Goal: Task Accomplishment & Management: Use online tool/utility

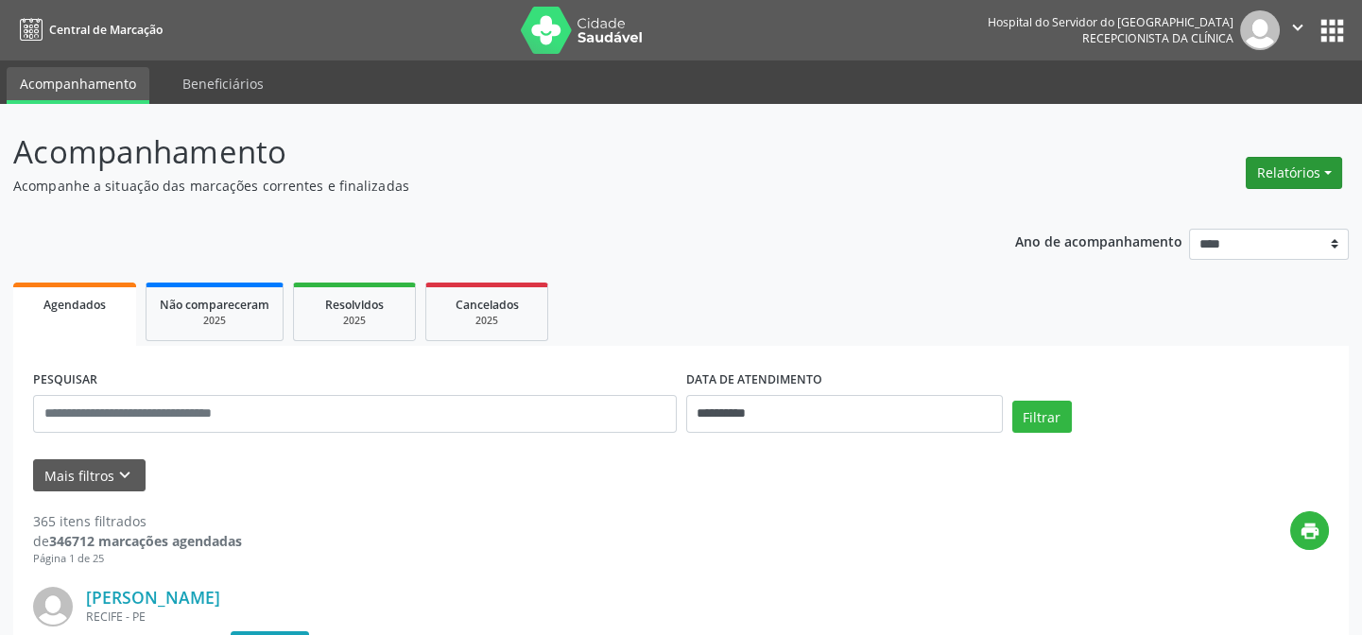
click at [1325, 170] on button "Relatórios" at bounding box center [1294, 173] width 96 height 32
click at [1182, 211] on link "Agendamentos" at bounding box center [1245, 212] width 203 height 26
select select "*"
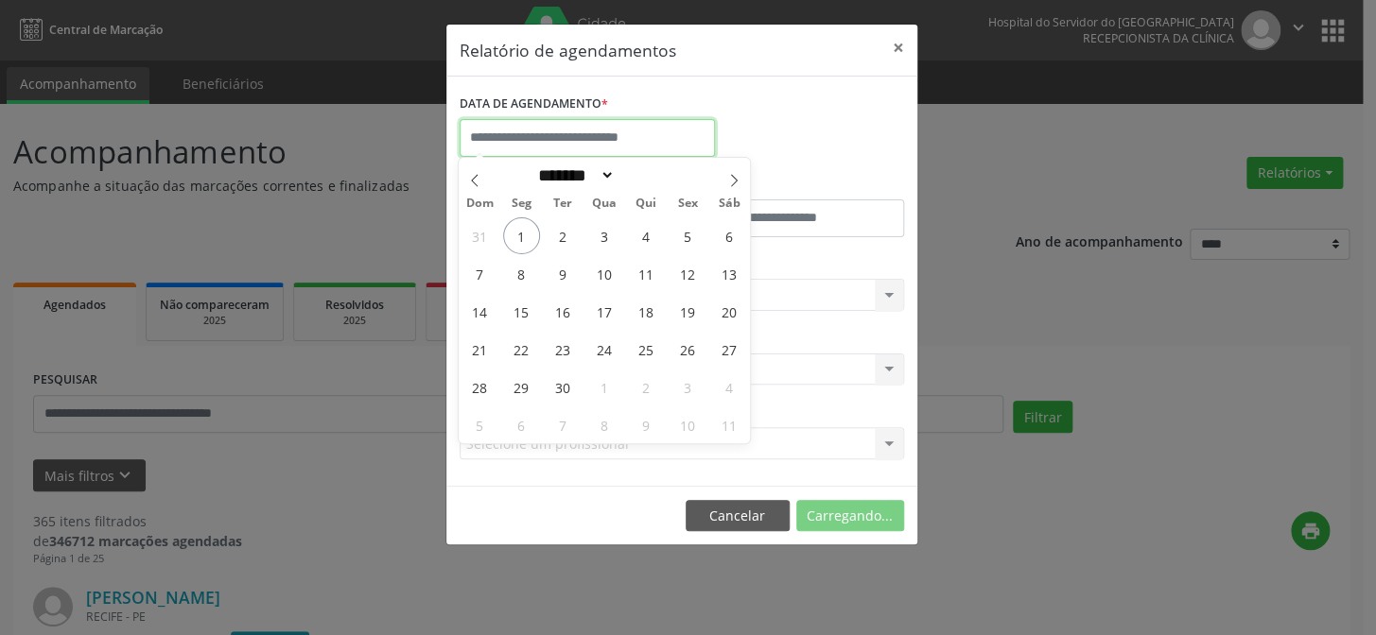
click at [542, 138] on input "text" at bounding box center [586, 138] width 255 height 38
click at [561, 235] on span "2" at bounding box center [563, 235] width 37 height 37
type input "**********"
click at [561, 235] on span "2" at bounding box center [563, 235] width 37 height 37
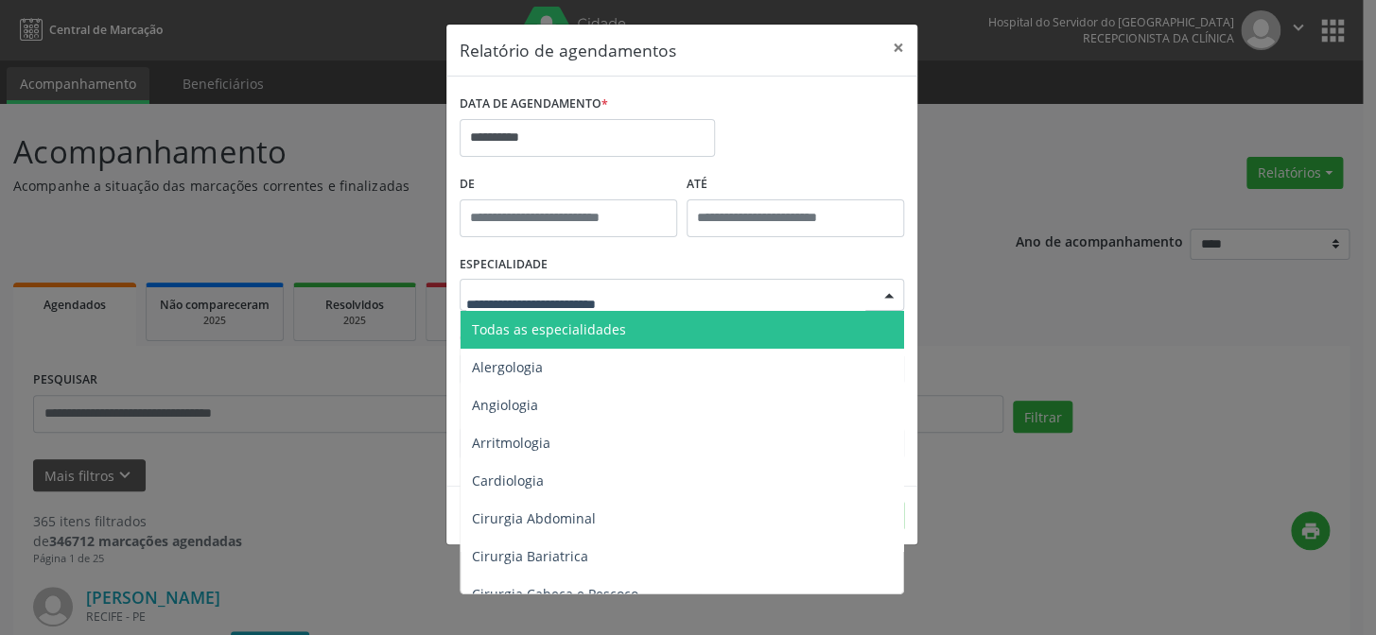
click at [505, 284] on div at bounding box center [681, 295] width 444 height 32
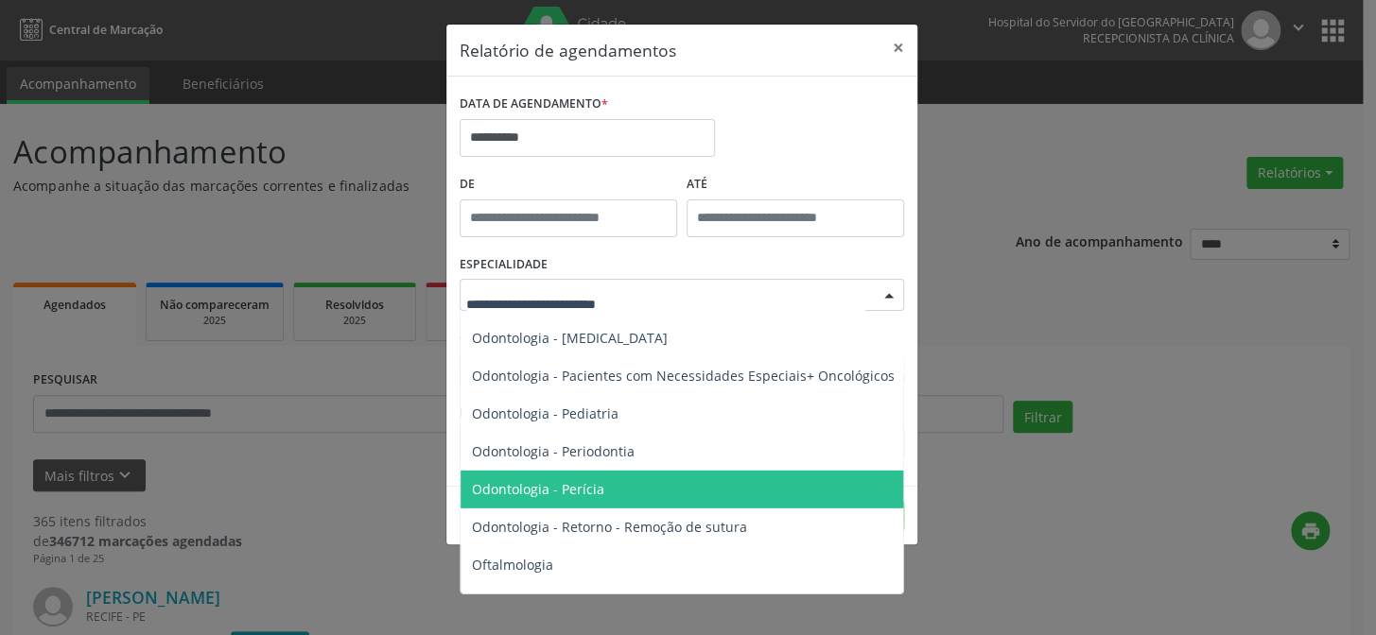
scroll to position [2422, 0]
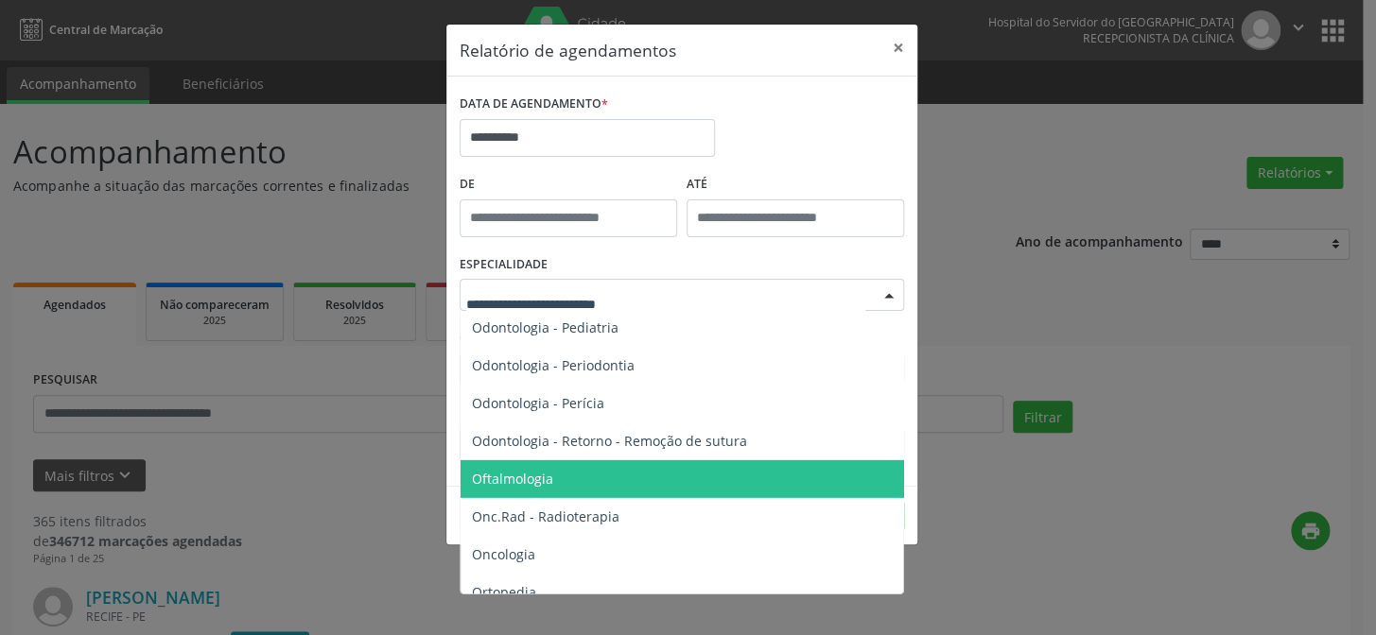
click at [512, 477] on span "Oftalmologia" at bounding box center [512, 479] width 81 height 18
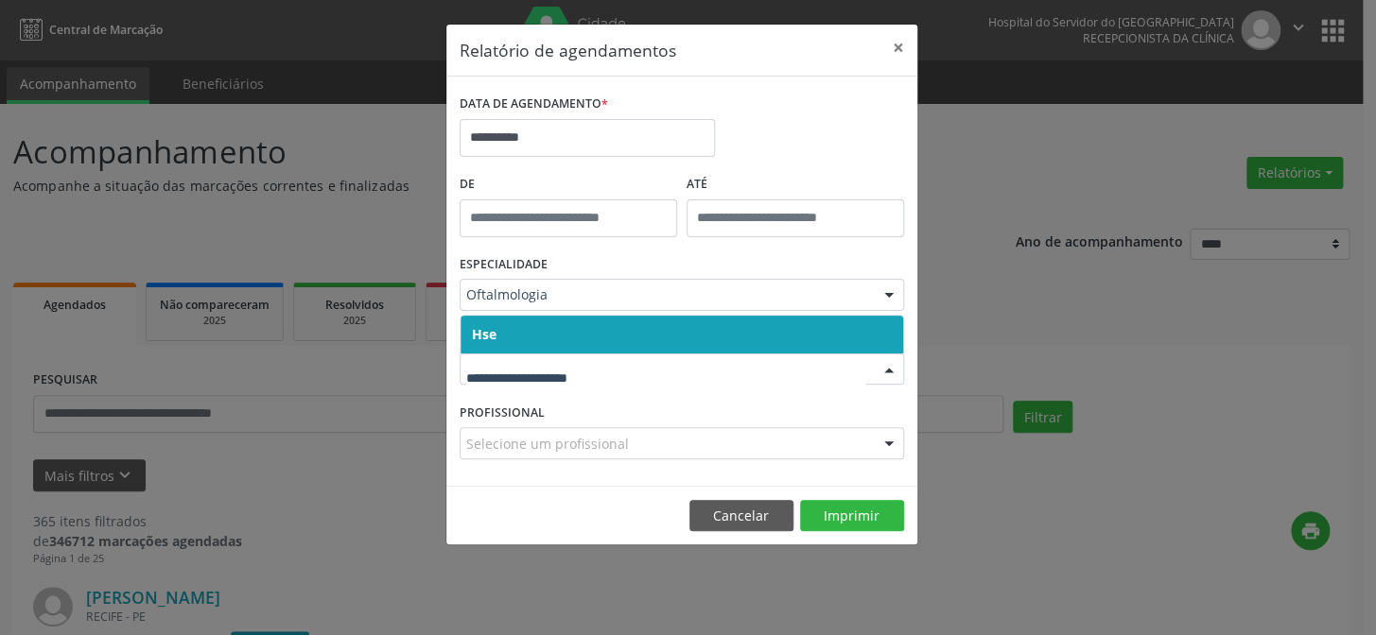
click at [545, 348] on span "Hse" at bounding box center [681, 335] width 442 height 38
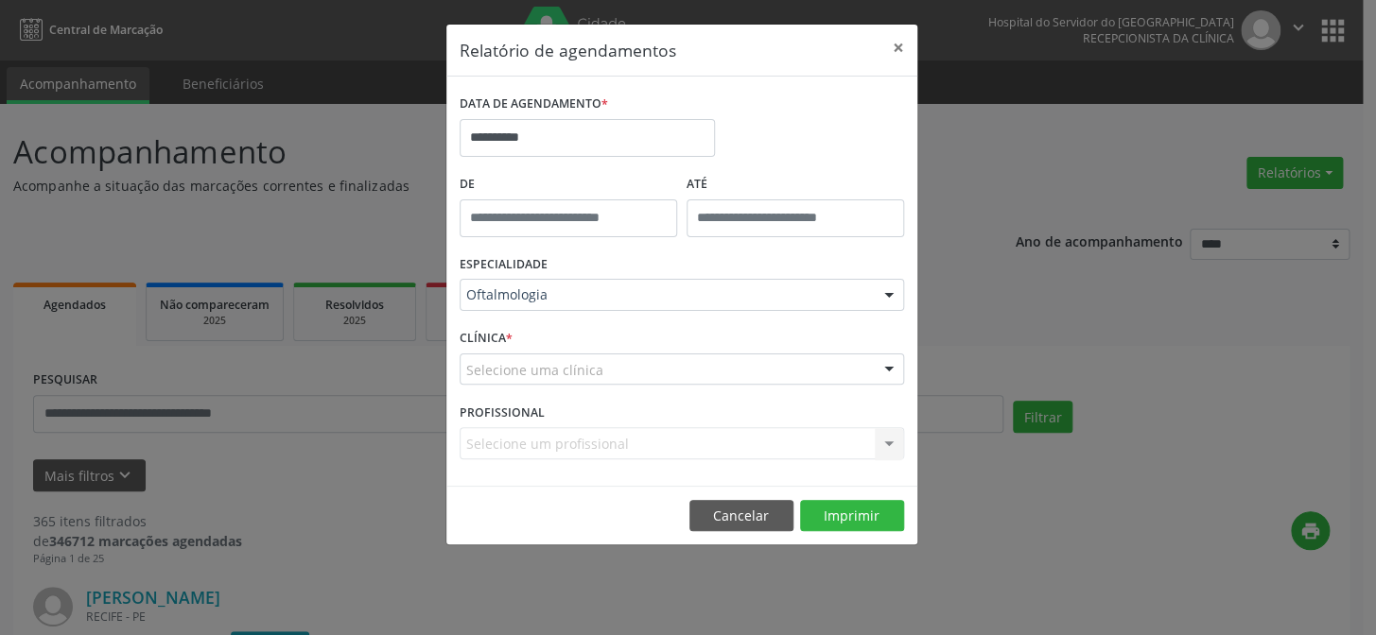
click at [552, 331] on div "CLÍNICA * Selecione uma clínica Hse Nenhum resultado encontrado para: " " Não h…" at bounding box center [682, 361] width 454 height 74
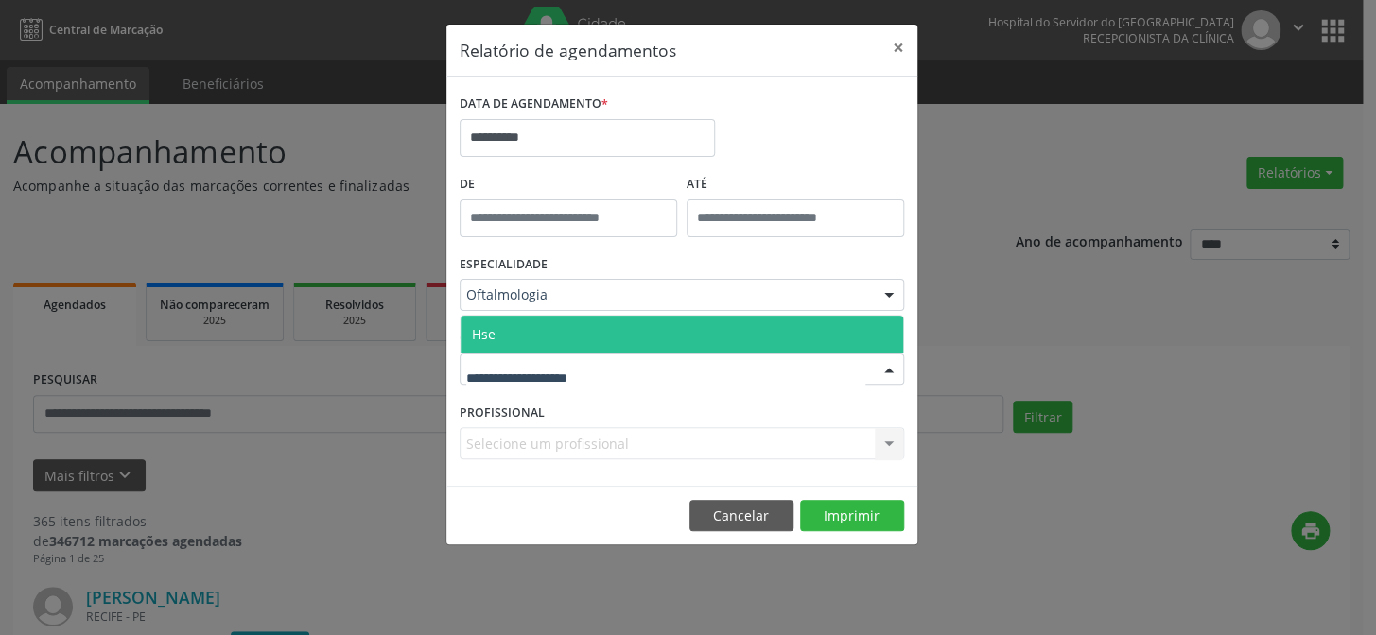
drag, startPoint x: 558, startPoint y: 328, endPoint x: 571, endPoint y: 425, distance: 97.3
click at [559, 328] on span "Hse" at bounding box center [681, 335] width 442 height 38
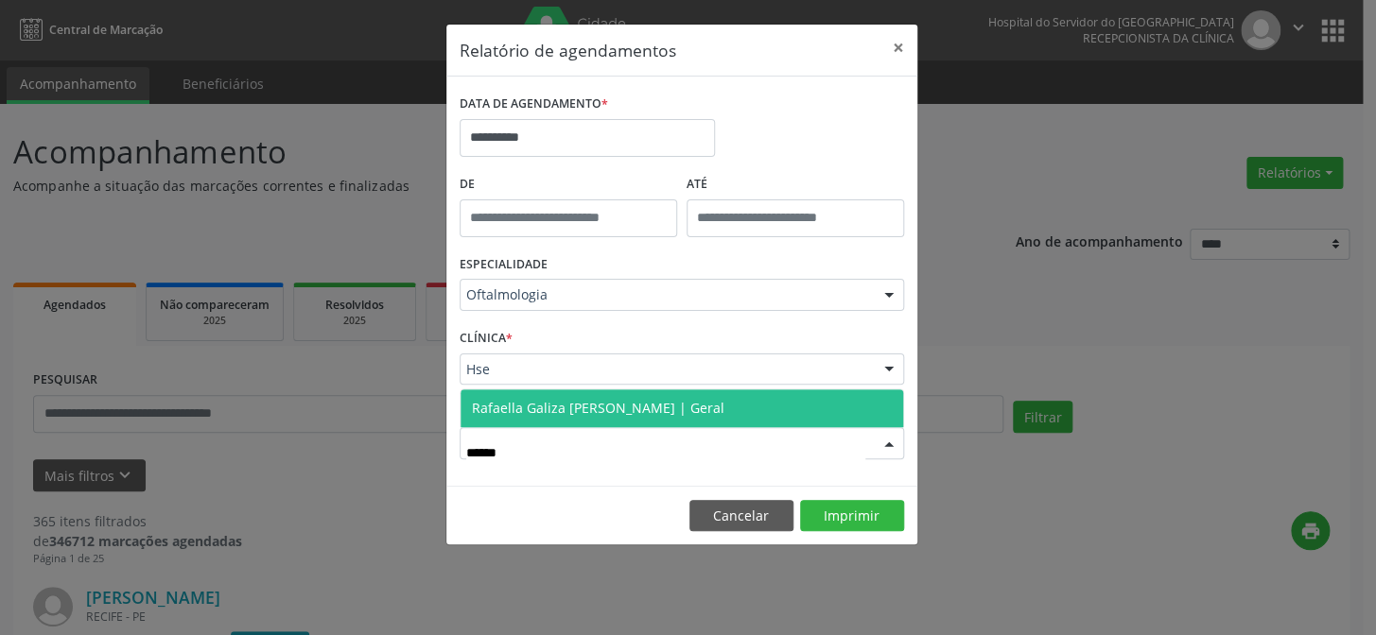
type input "*******"
click at [606, 412] on span "Rafaella Galiza [PERSON_NAME] | Geral" at bounding box center [598, 408] width 252 height 18
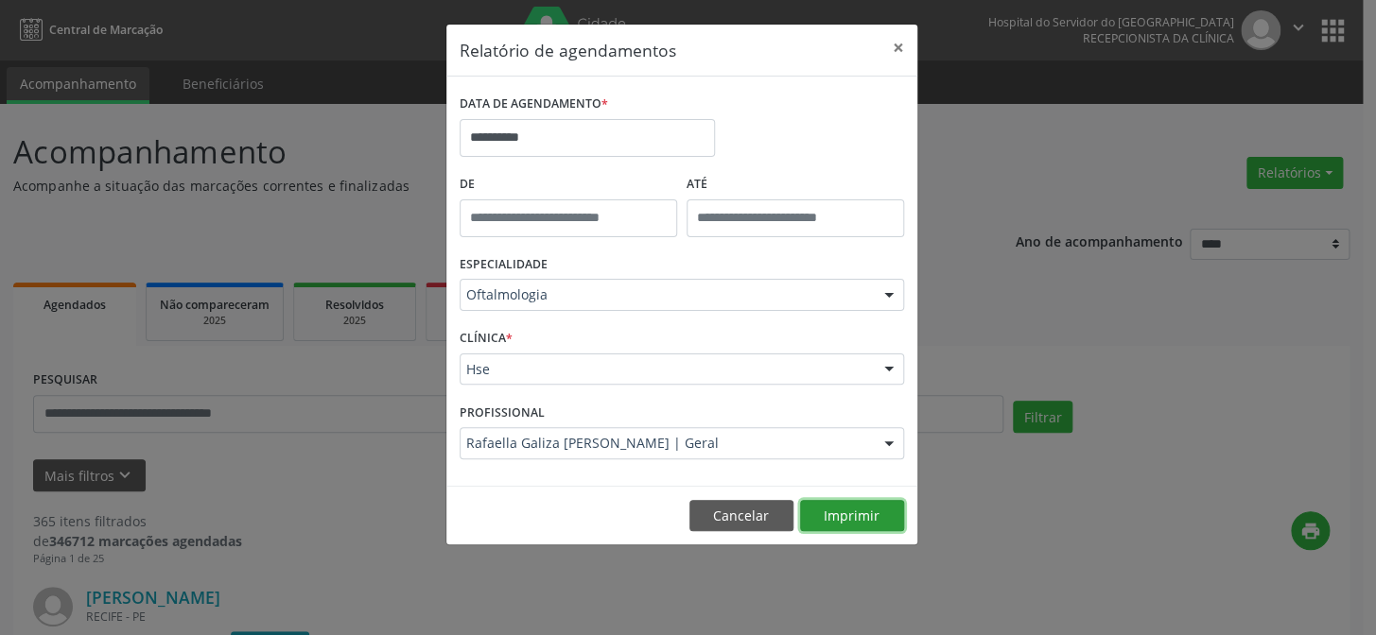
click at [849, 510] on button "Imprimir" at bounding box center [852, 516] width 104 height 32
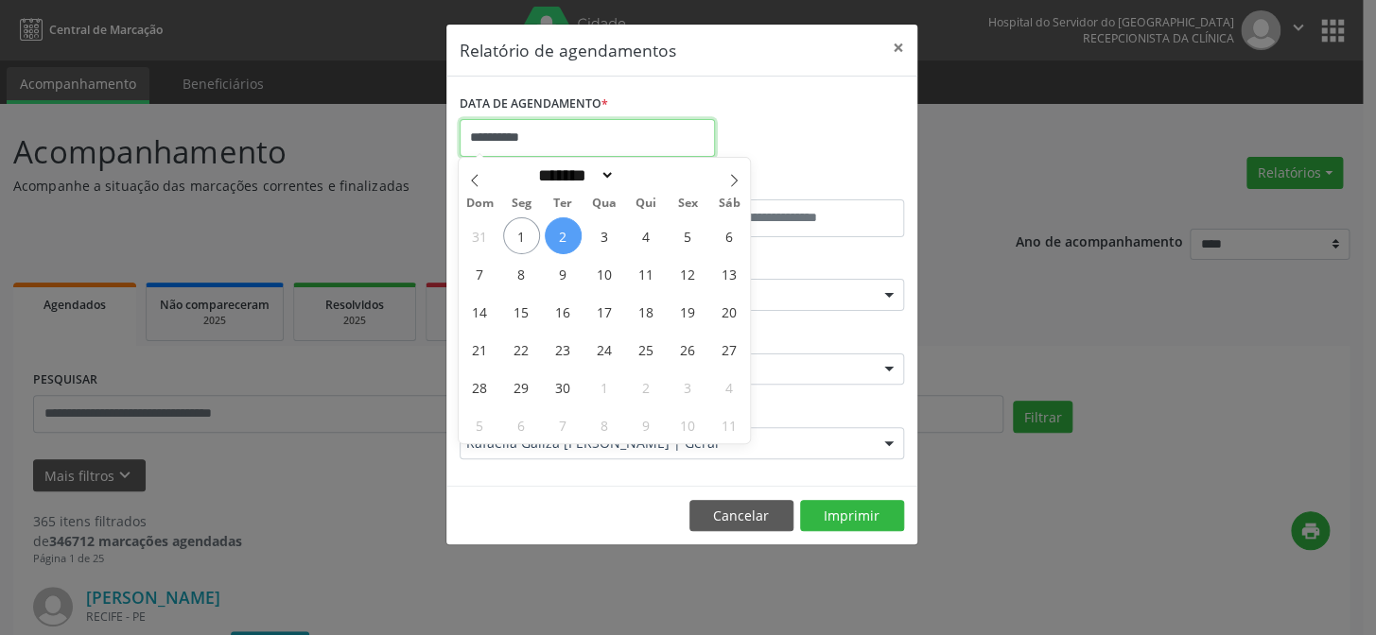
click at [545, 130] on input "**********" at bounding box center [586, 138] width 255 height 38
click at [565, 235] on span "2" at bounding box center [563, 235] width 37 height 37
type input "**********"
click at [563, 235] on span "2" at bounding box center [563, 235] width 37 height 37
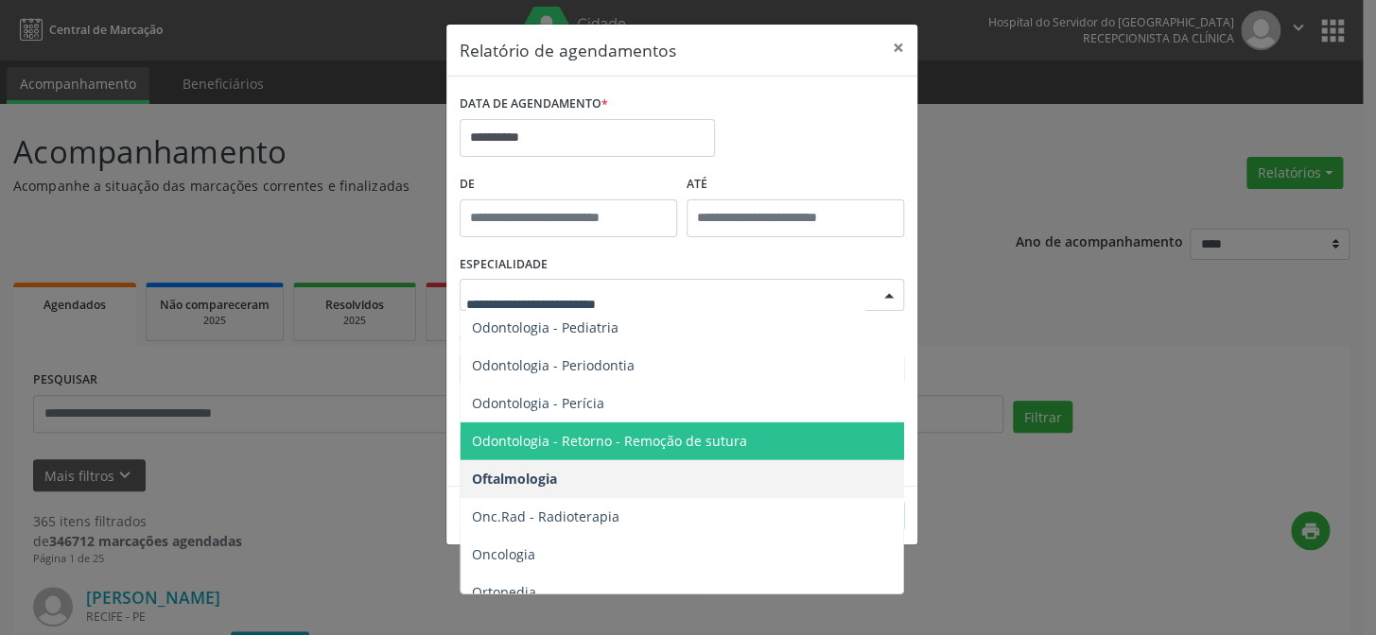
scroll to position [2508, 0]
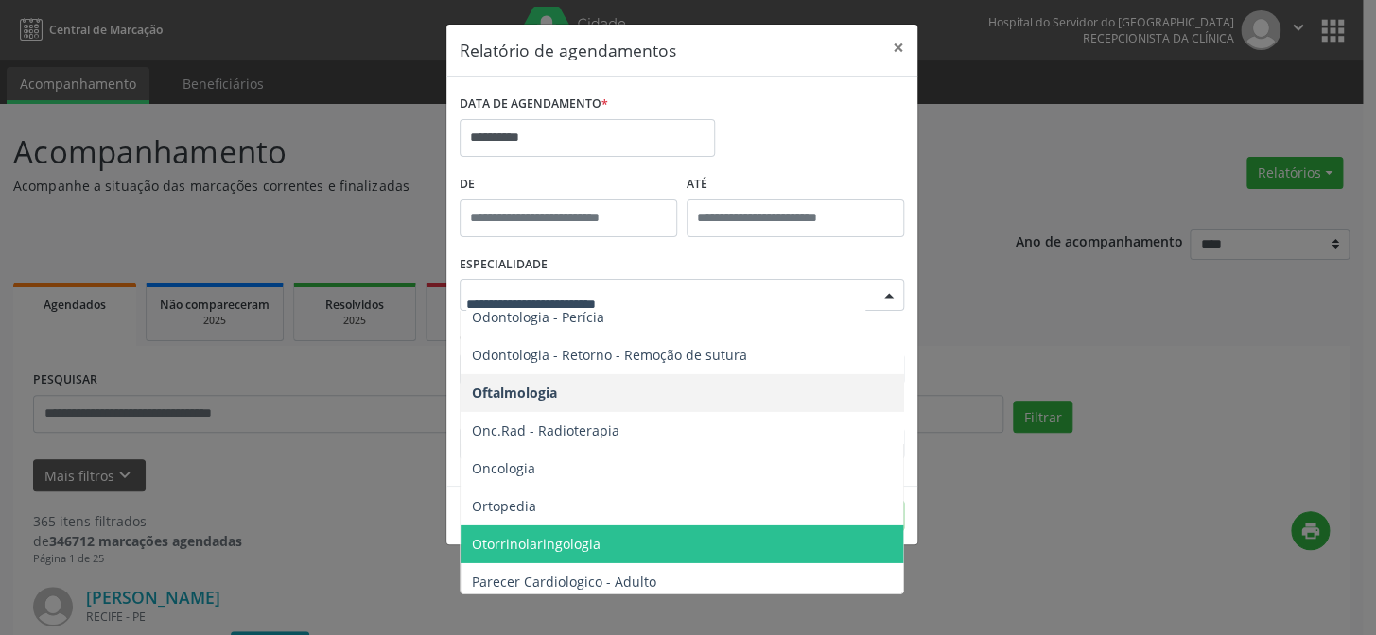
click at [578, 545] on span "Otorrinolaringologia" at bounding box center [536, 544] width 129 height 18
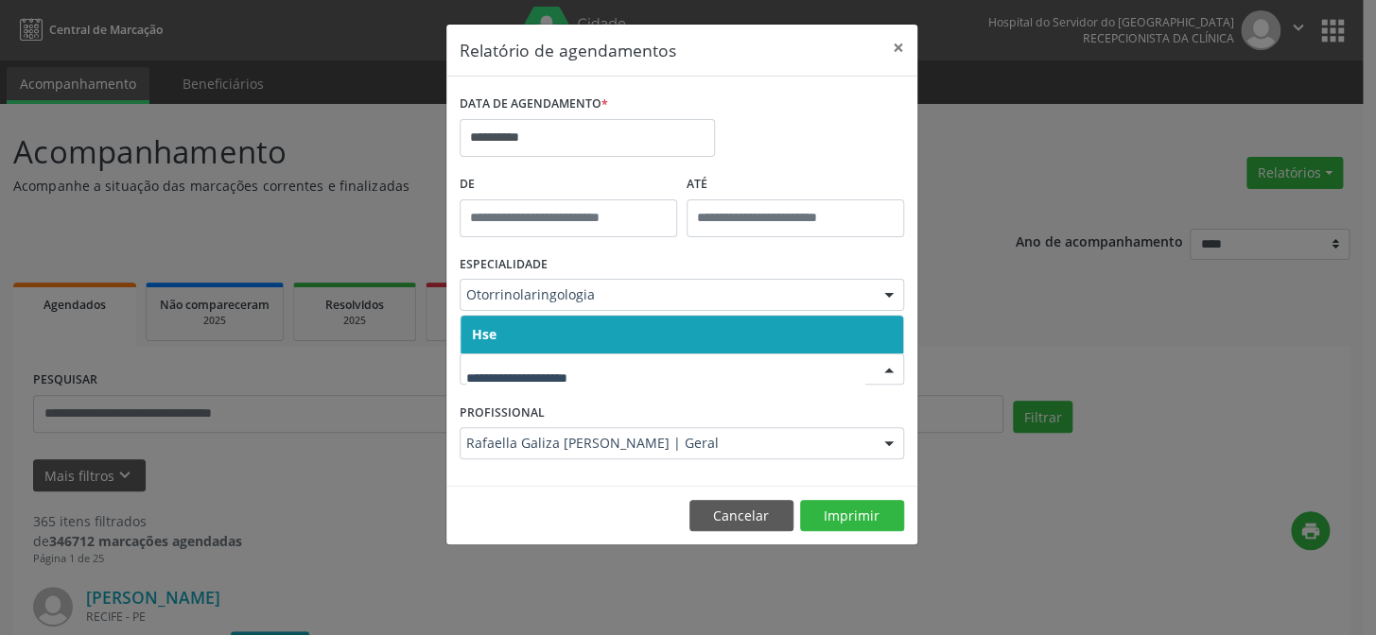
click at [563, 337] on span "Hse" at bounding box center [681, 335] width 442 height 38
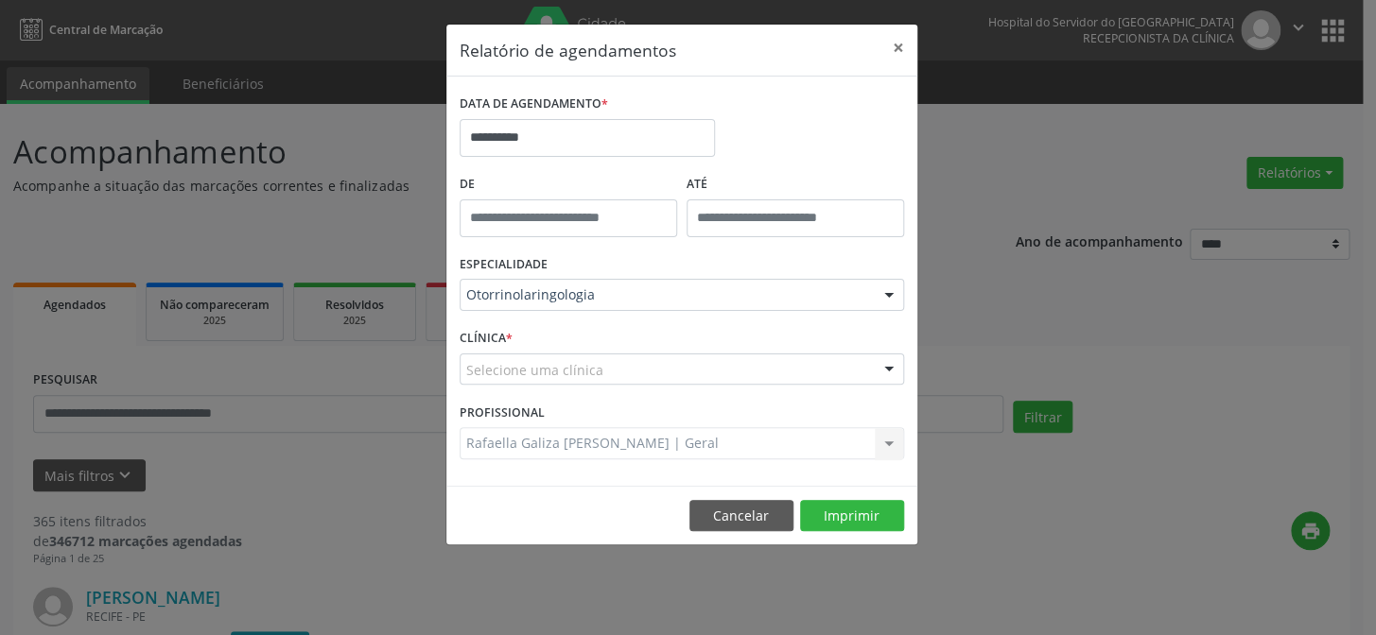
click at [554, 398] on div "PROFISSIONAL Rafaella Galiza [PERSON_NAME] | Geral Todos os profissionais [PERS…" at bounding box center [682, 435] width 454 height 74
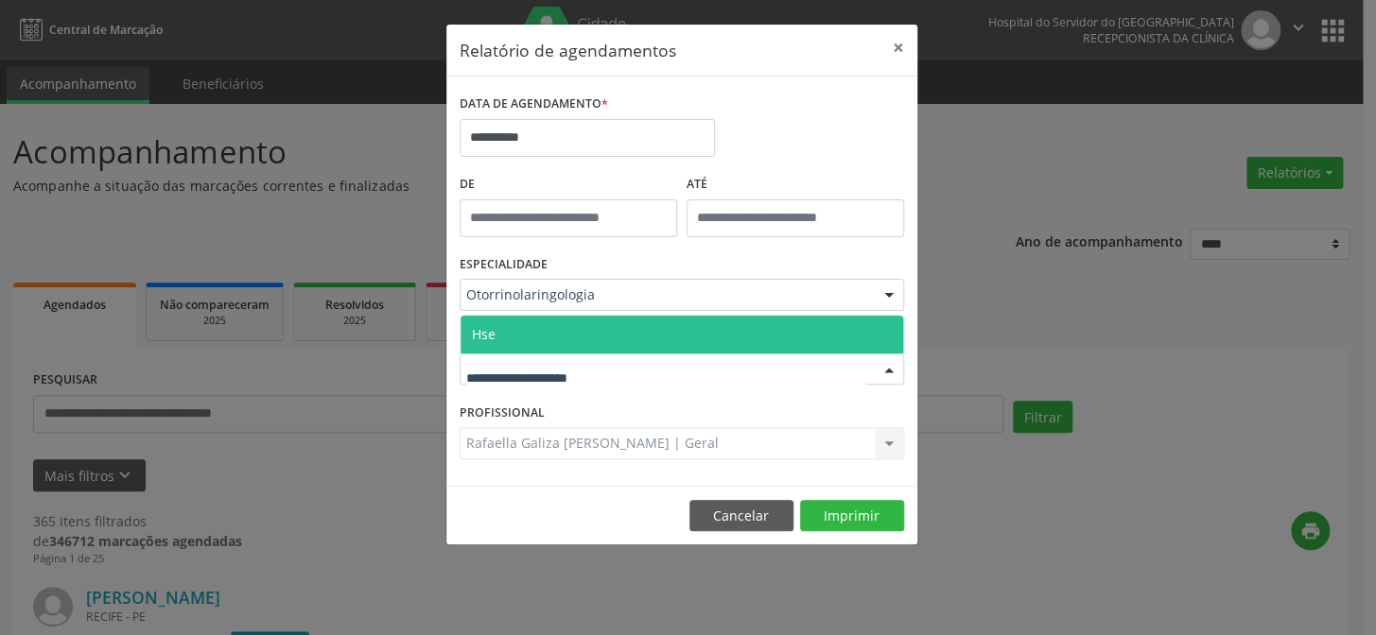
click at [558, 340] on span "Hse" at bounding box center [681, 335] width 442 height 38
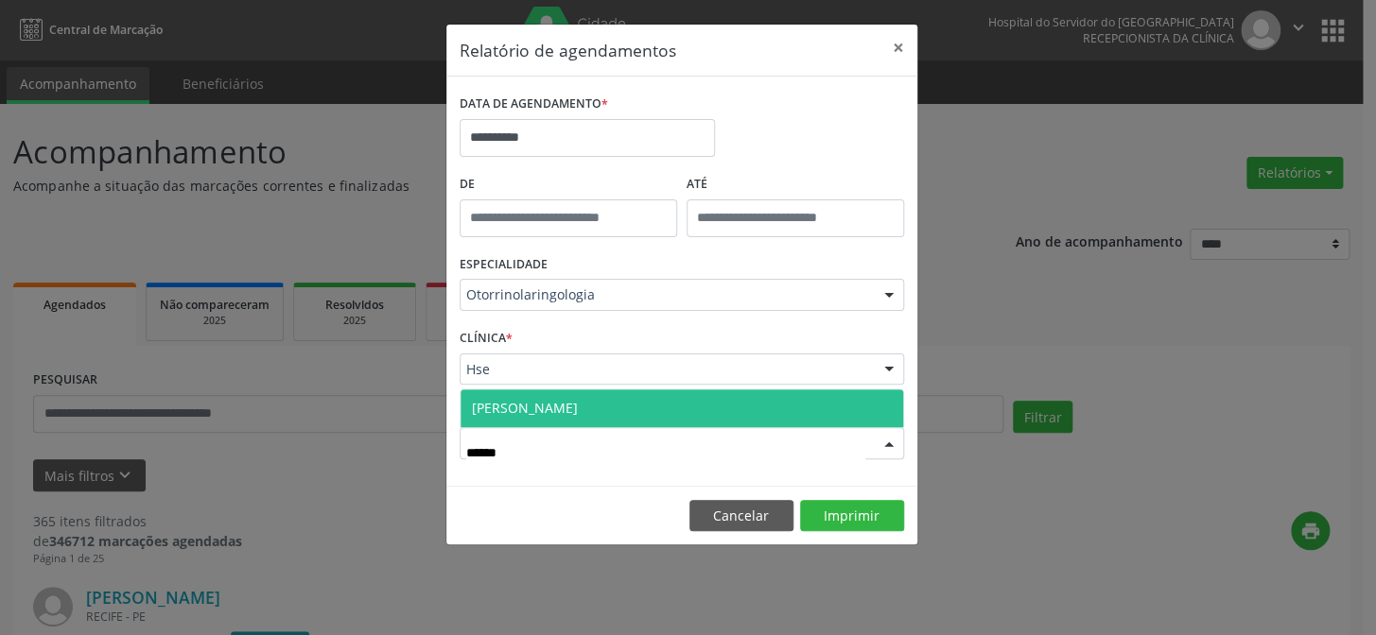
type input "*******"
click at [708, 404] on span "[PERSON_NAME]" at bounding box center [681, 409] width 442 height 38
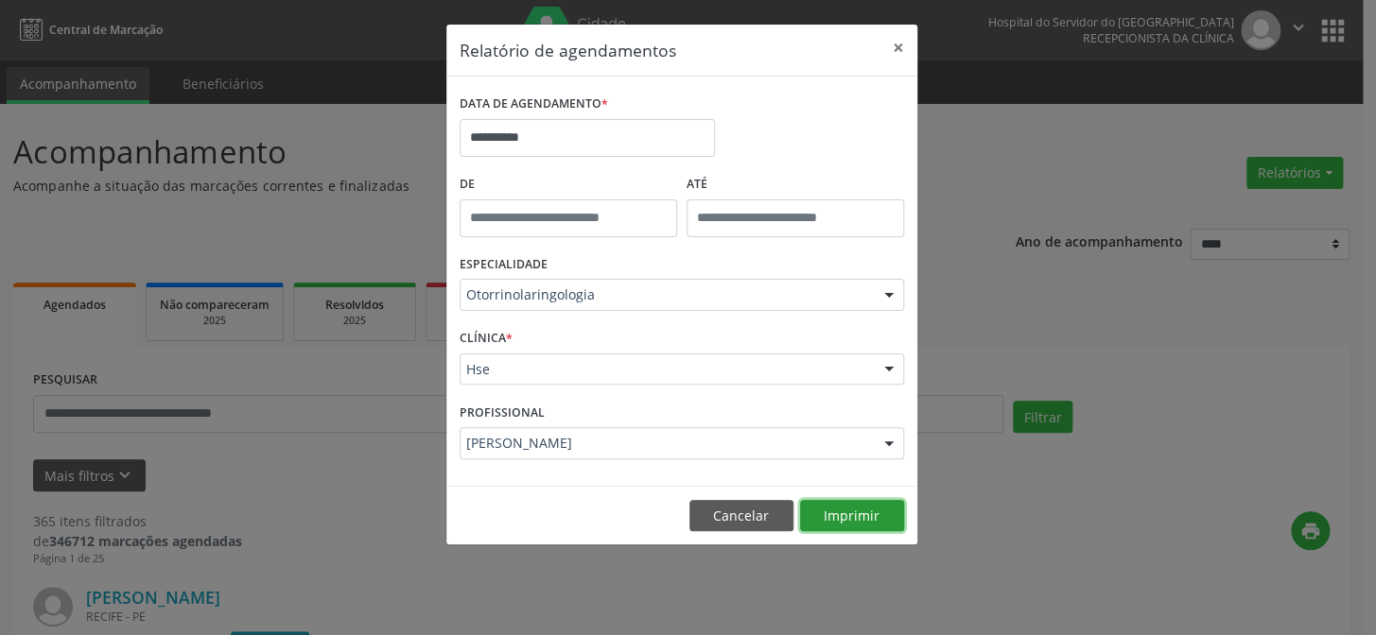
click at [844, 514] on button "Imprimir" at bounding box center [852, 516] width 104 height 32
